Goal: Find contact information: Find contact information

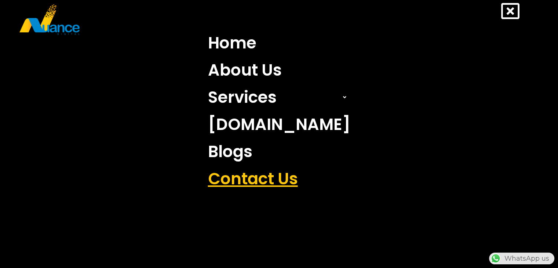
click at [263, 176] on link "Contact Us" at bounding box center [278, 178] width 153 height 27
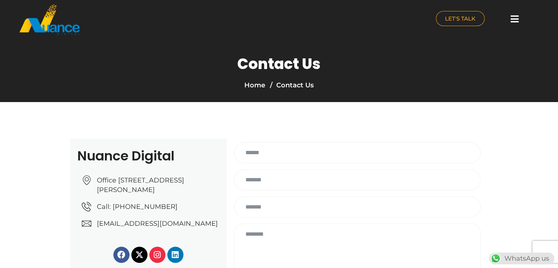
click at [0, 121] on section "Nuance Digital Office [STREET_ADDRESS][PERSON_NAME] Call: [PHONE_NUMBER] [EMAIL…" at bounding box center [279, 220] width 558 height 236
